Goal: Transaction & Acquisition: Purchase product/service

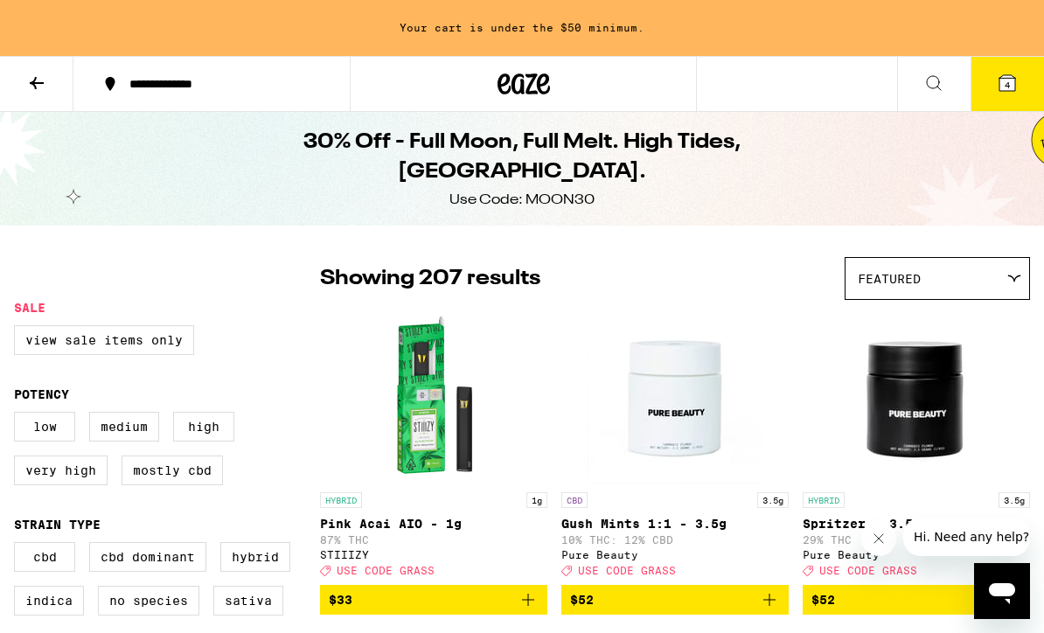
click at [1011, 88] on icon at bounding box center [1007, 83] width 16 height 16
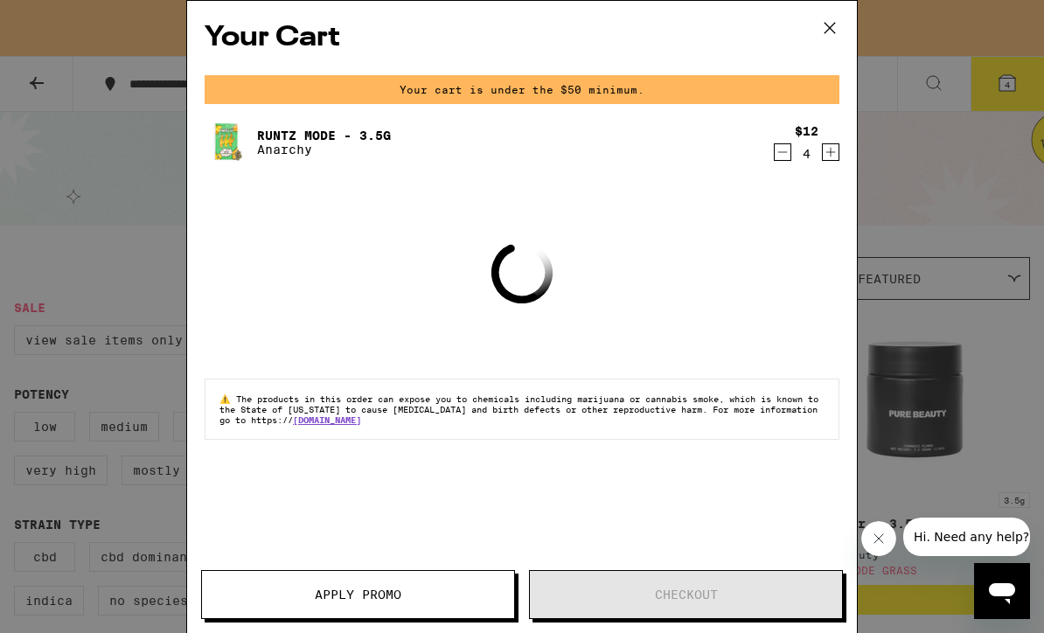
click at [843, 29] on button at bounding box center [830, 29] width 54 height 56
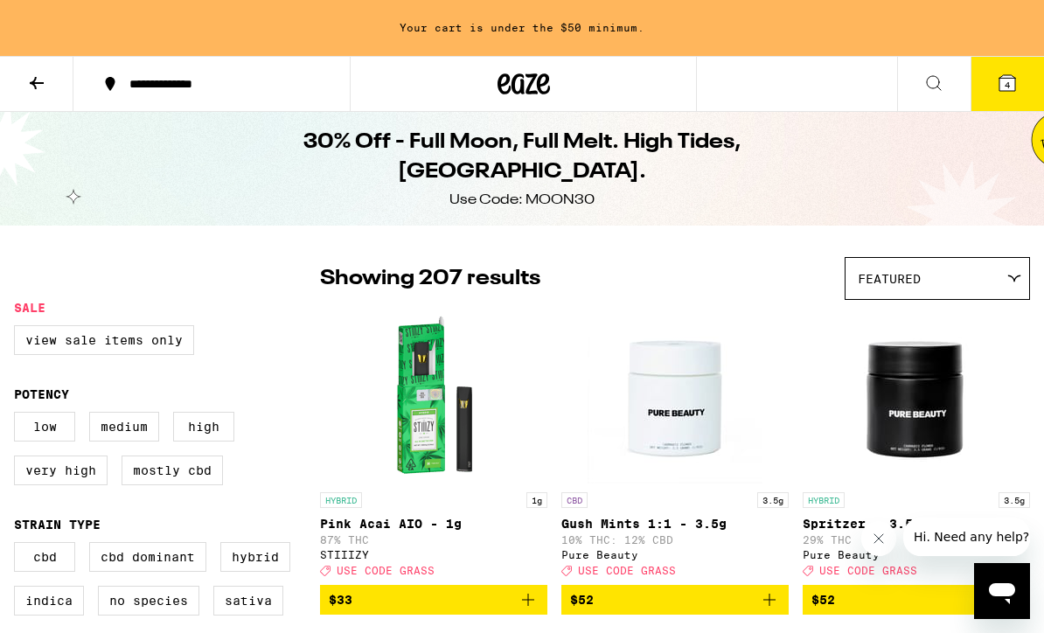
click at [27, 87] on icon at bounding box center [36, 83] width 21 height 21
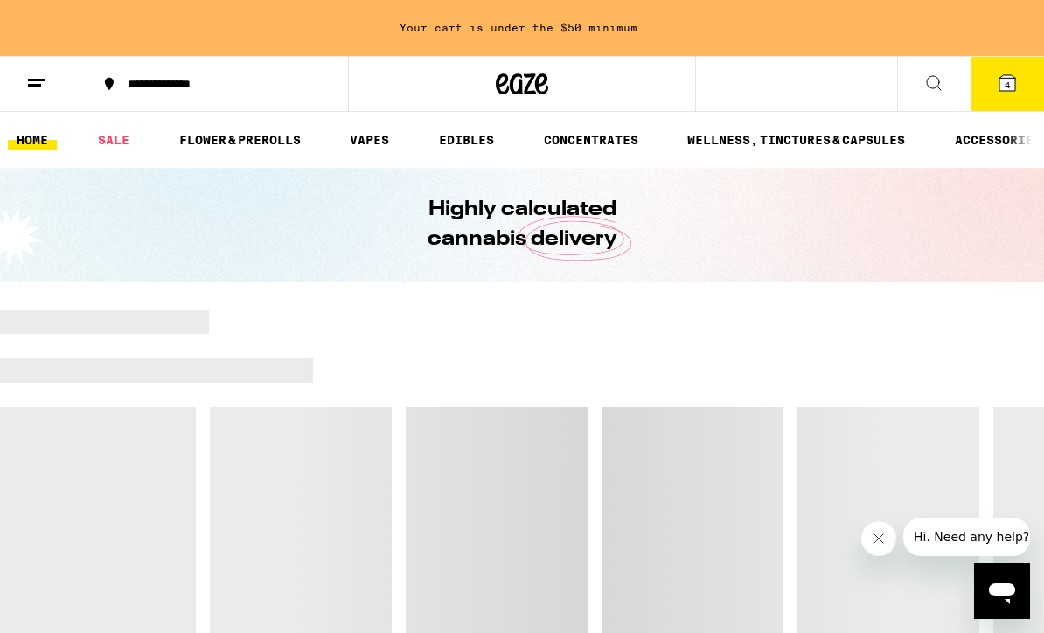
click at [537, 150] on link "CONCENTRATES" at bounding box center [591, 139] width 112 height 21
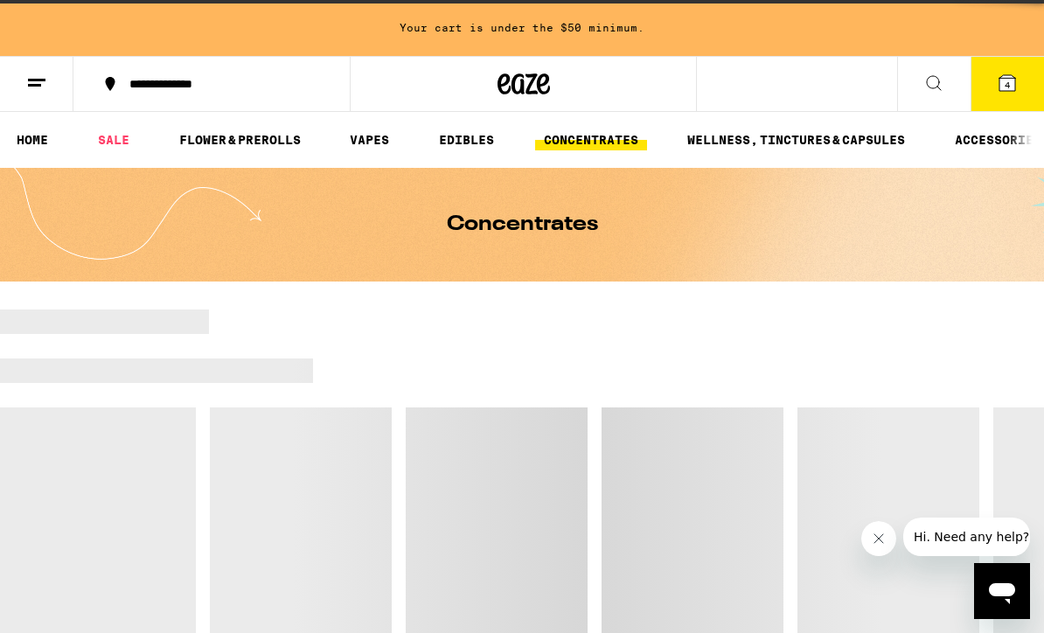
click at [430, 136] on link "EDIBLES" at bounding box center [466, 139] width 73 height 21
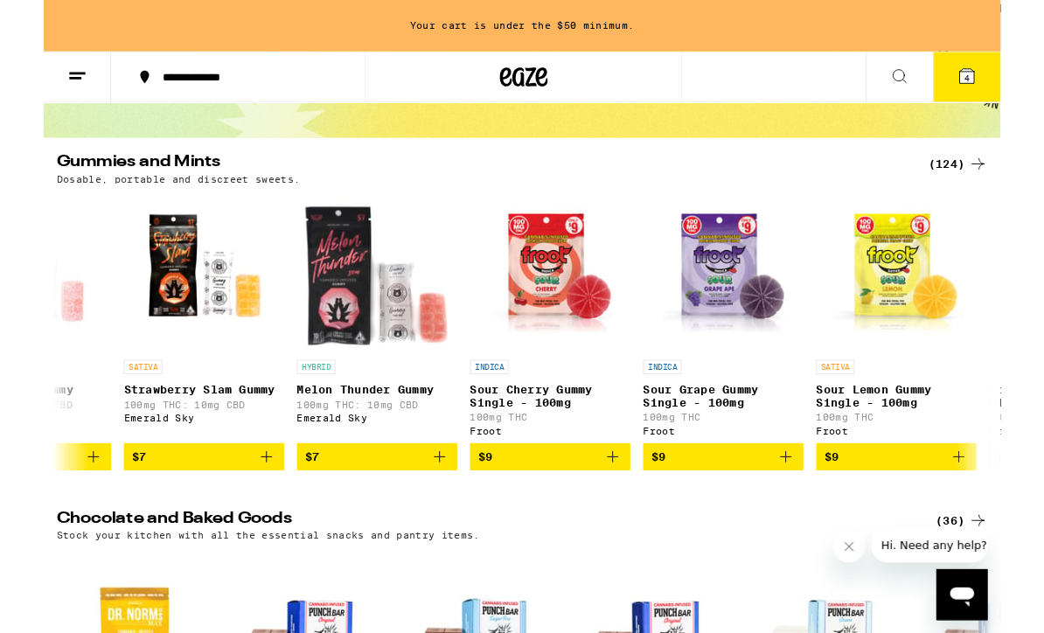
scroll to position [132, 0]
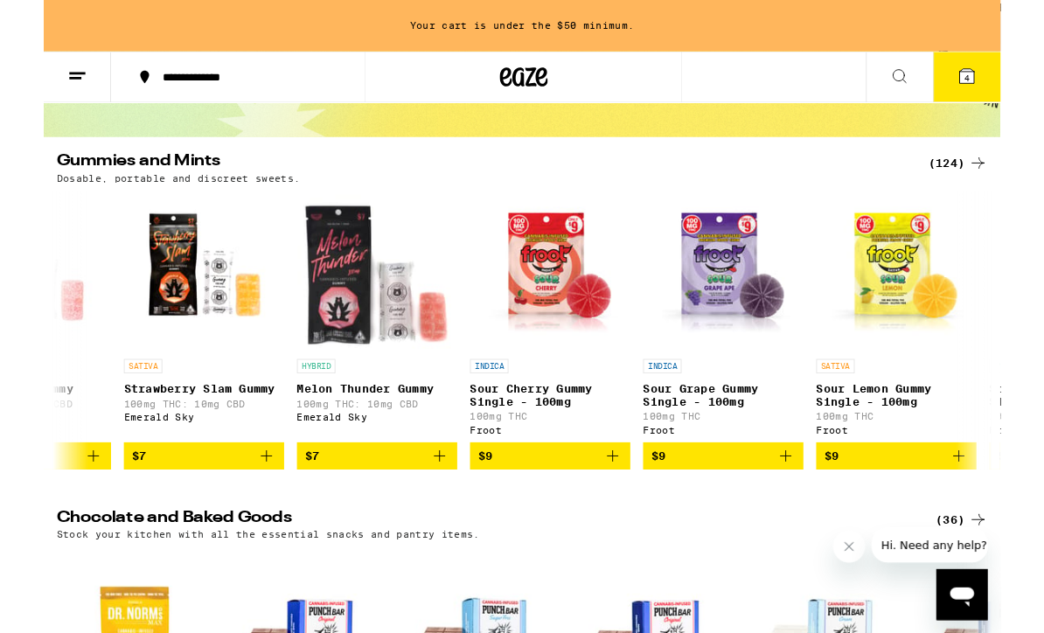
click at [994, 174] on div "(124)" at bounding box center [997, 177] width 65 height 21
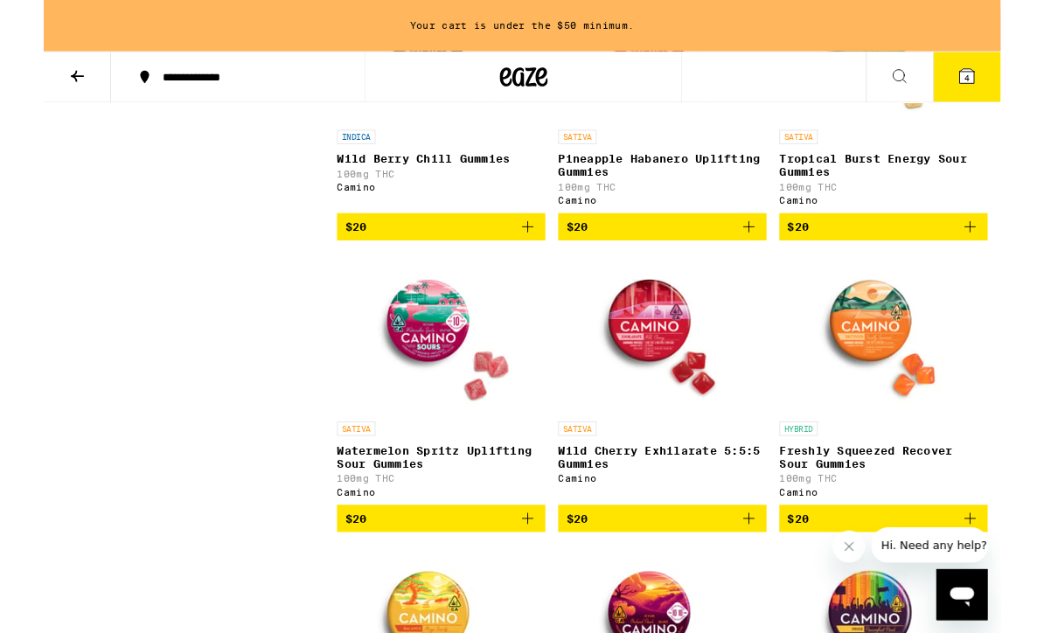
scroll to position [7602, 0]
